Goal: Task Accomplishment & Management: Manage account settings

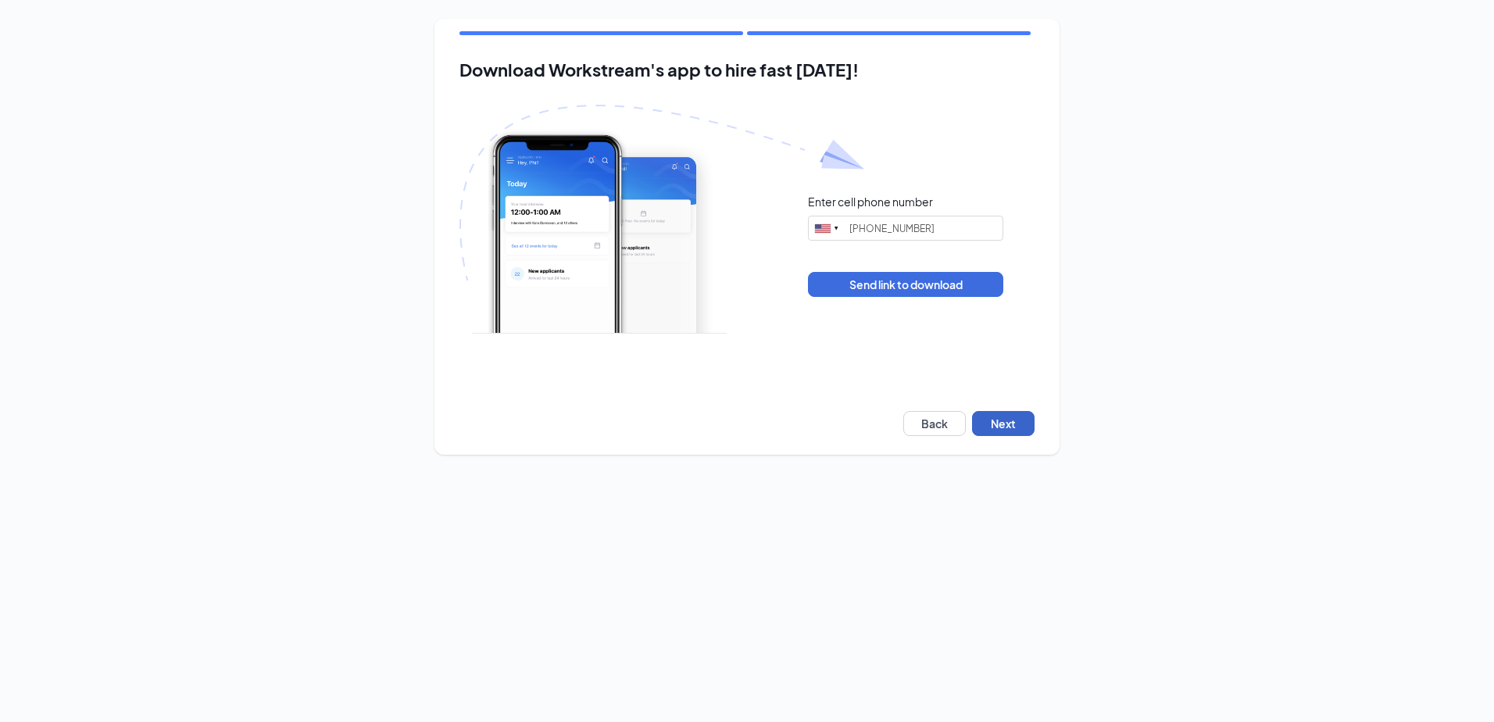
click at [998, 429] on button "Next" at bounding box center [1003, 423] width 63 height 25
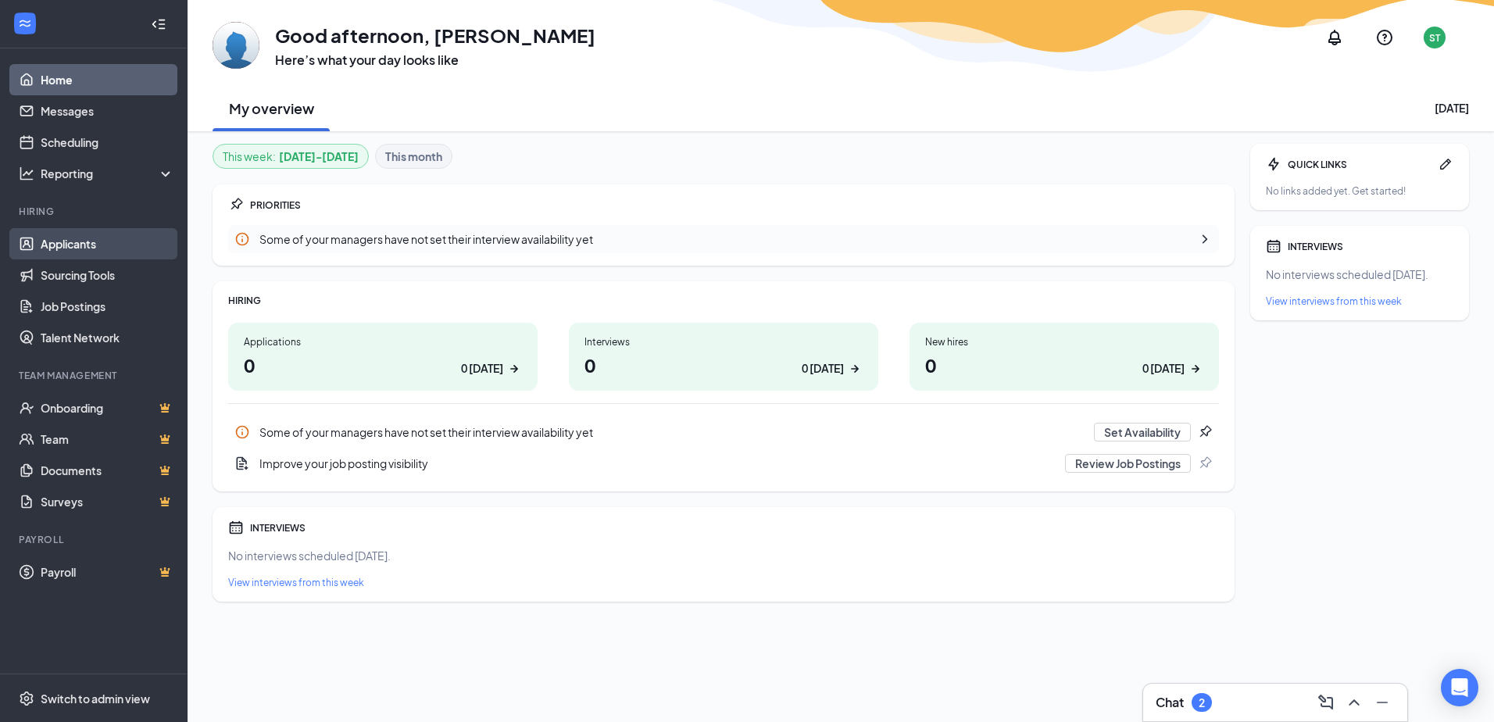
click at [68, 244] on link "Applicants" at bounding box center [108, 243] width 134 height 31
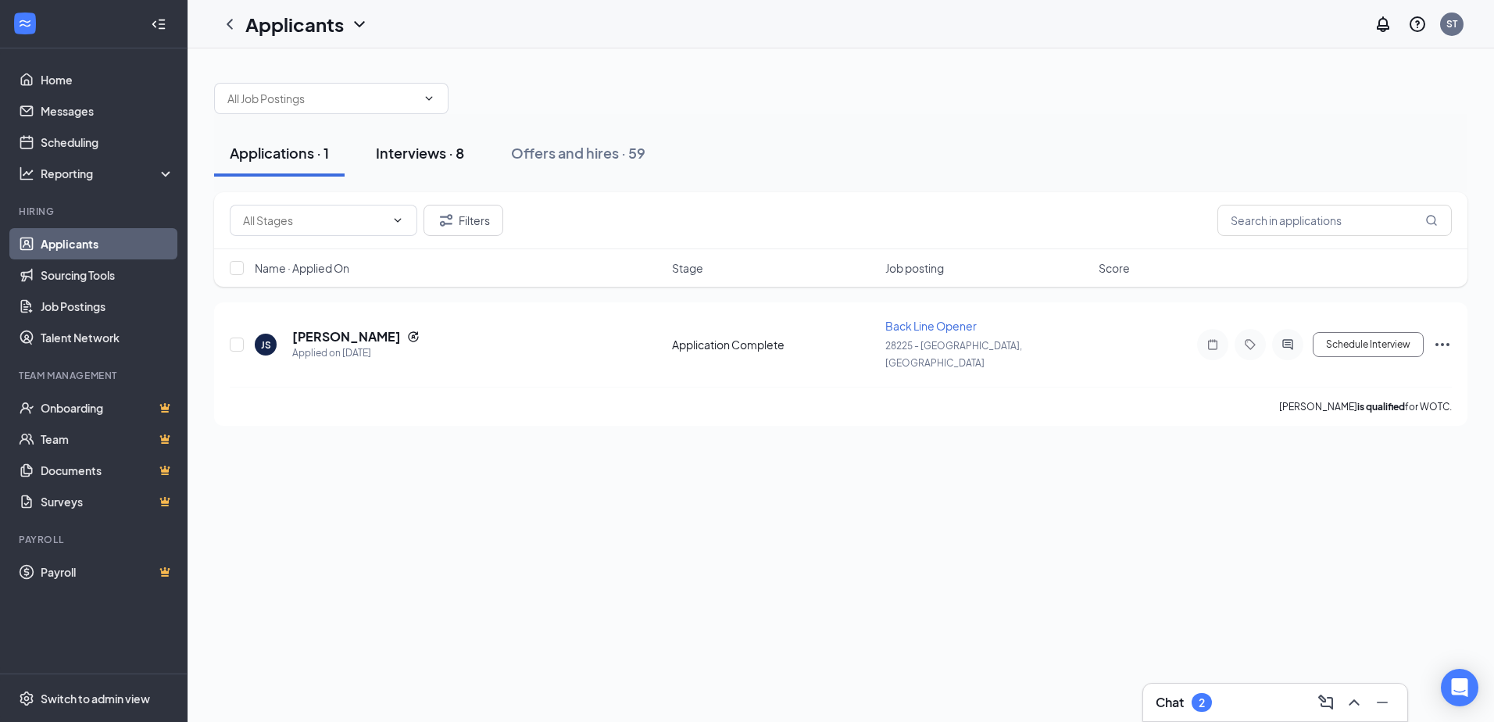
click at [439, 152] on div "Interviews · 8" at bounding box center [420, 153] width 88 height 20
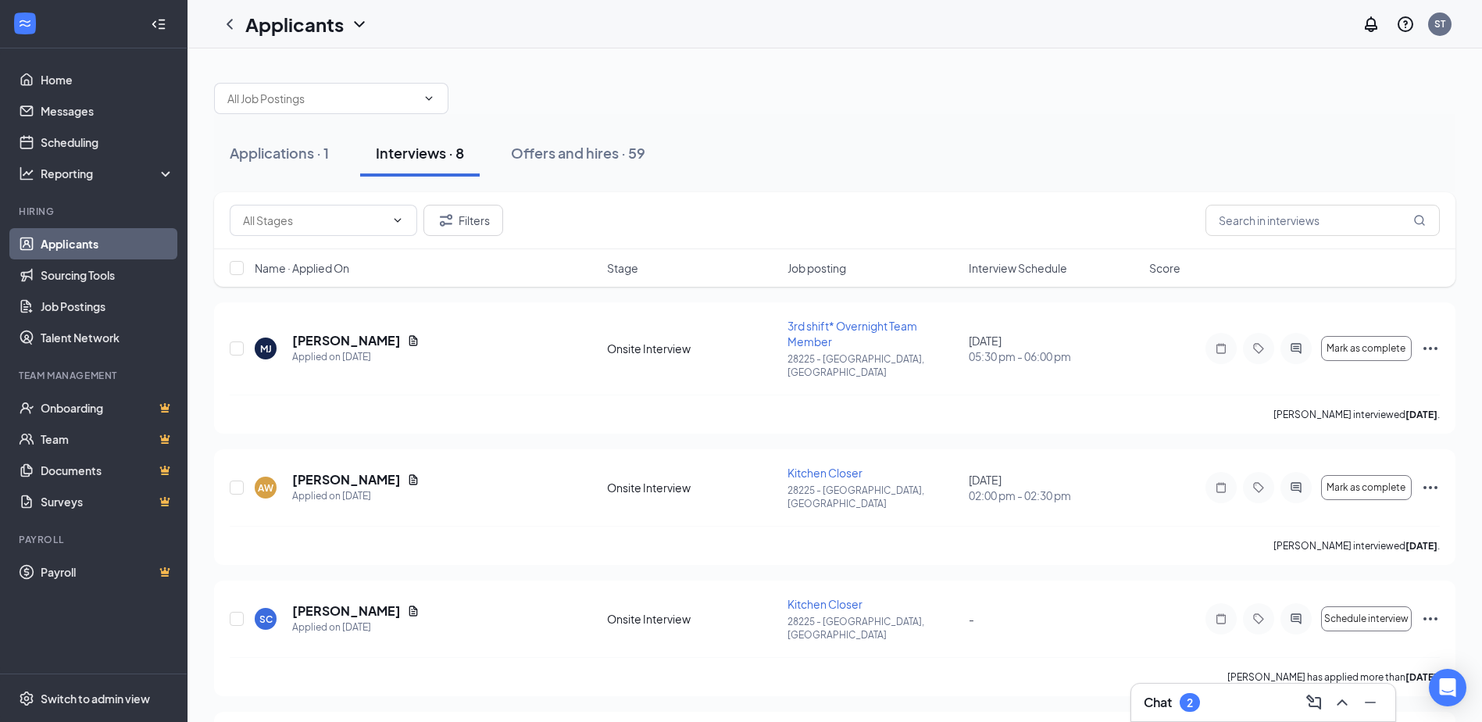
click at [428, 150] on div "Interviews · 8" at bounding box center [420, 153] width 88 height 20
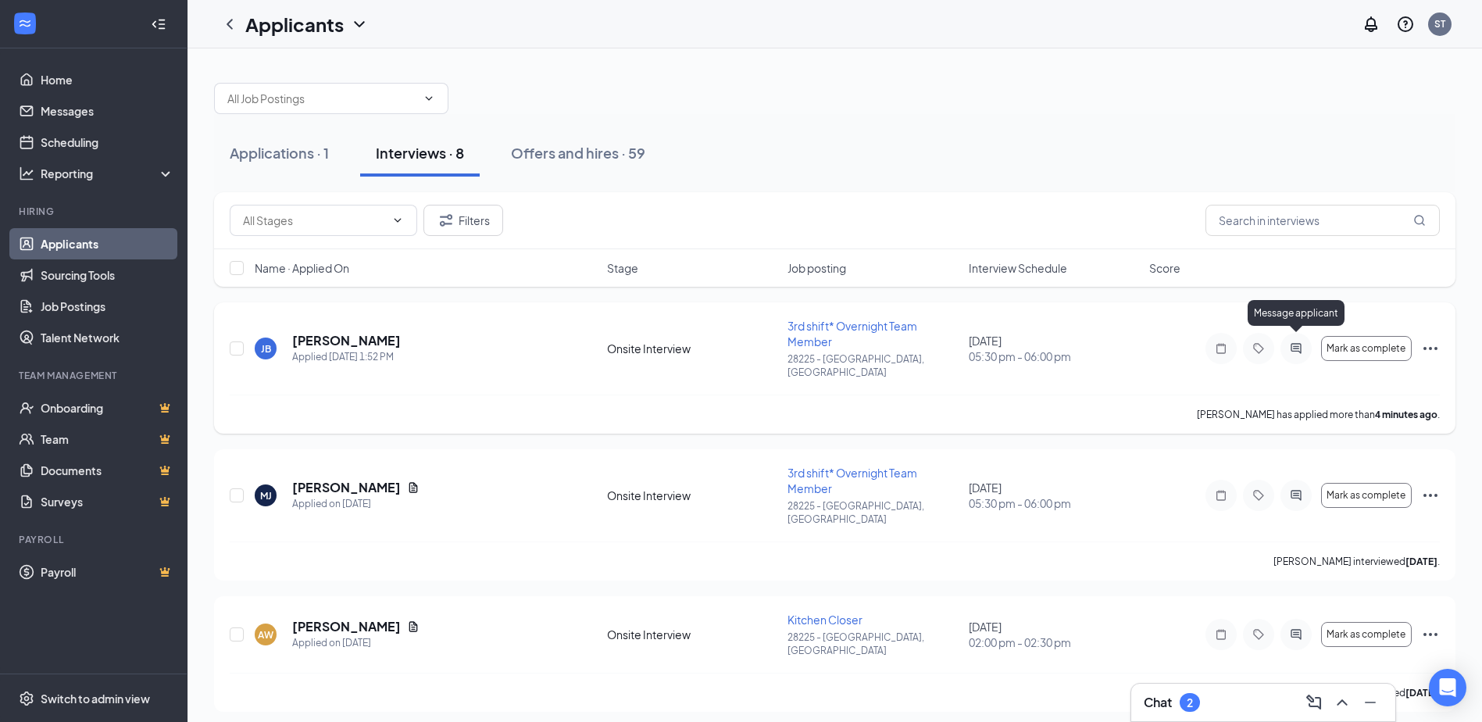
click at [1296, 345] on icon "ActiveChat" at bounding box center [1296, 348] width 19 height 13
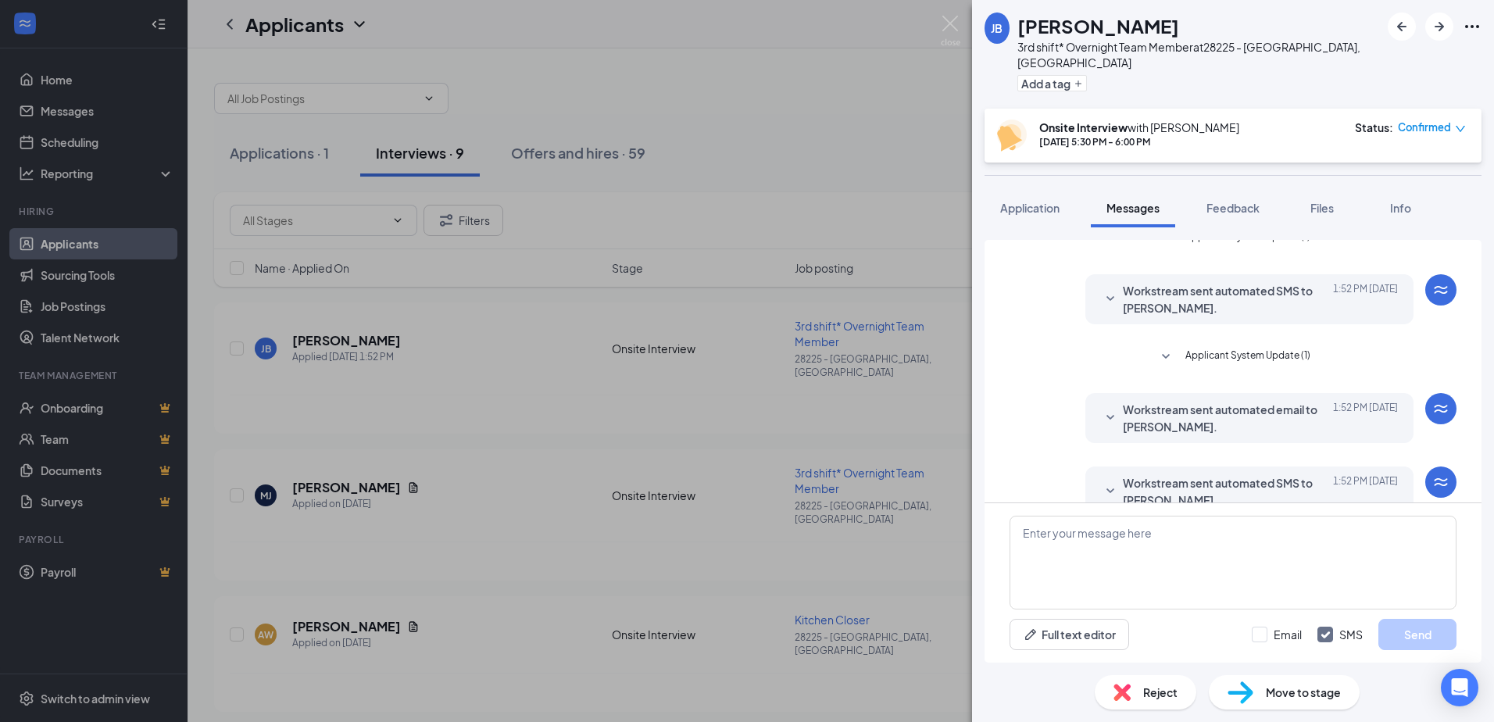
scroll to position [152, 0]
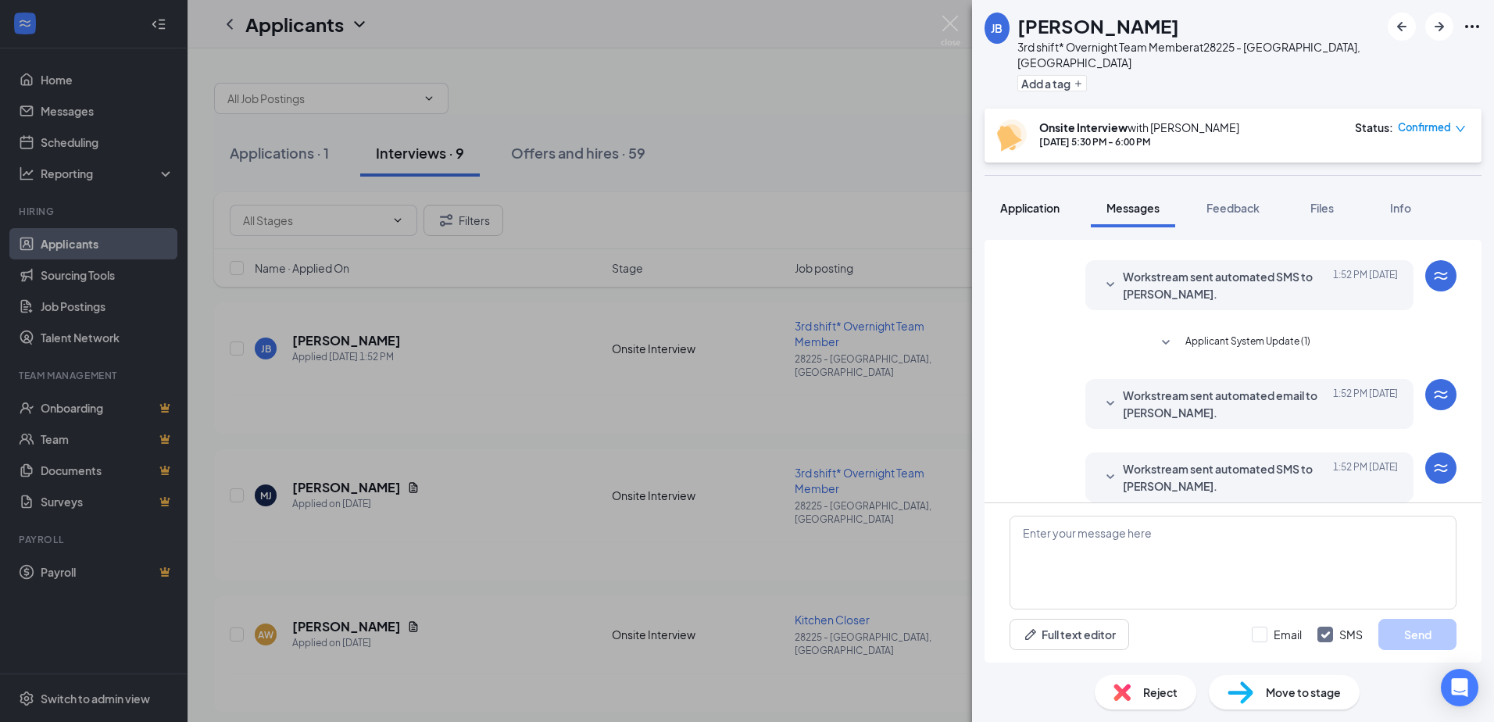
click at [1037, 201] on button "Application" at bounding box center [1030, 207] width 91 height 39
